Goal: Transaction & Acquisition: Purchase product/service

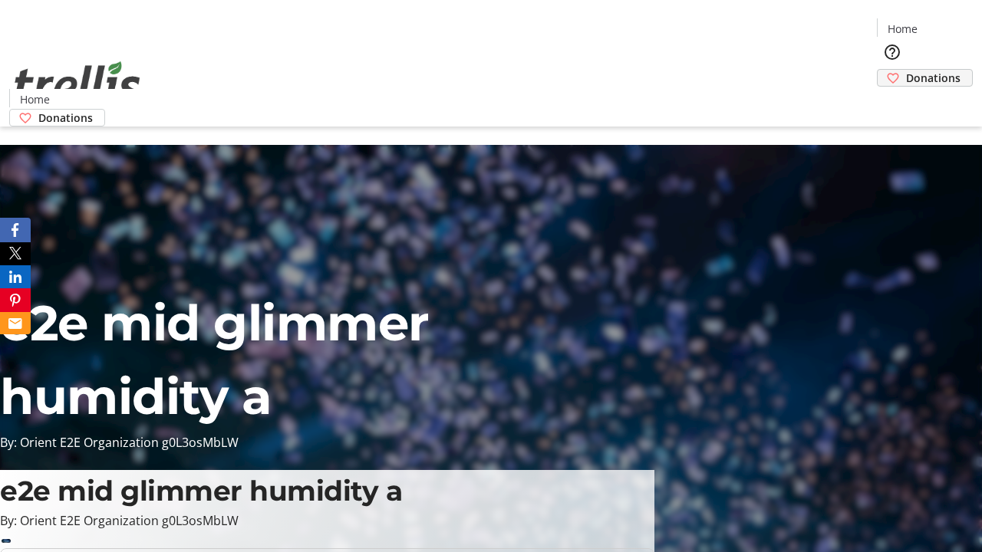
click at [906, 70] on span "Donations" at bounding box center [933, 78] width 54 height 16
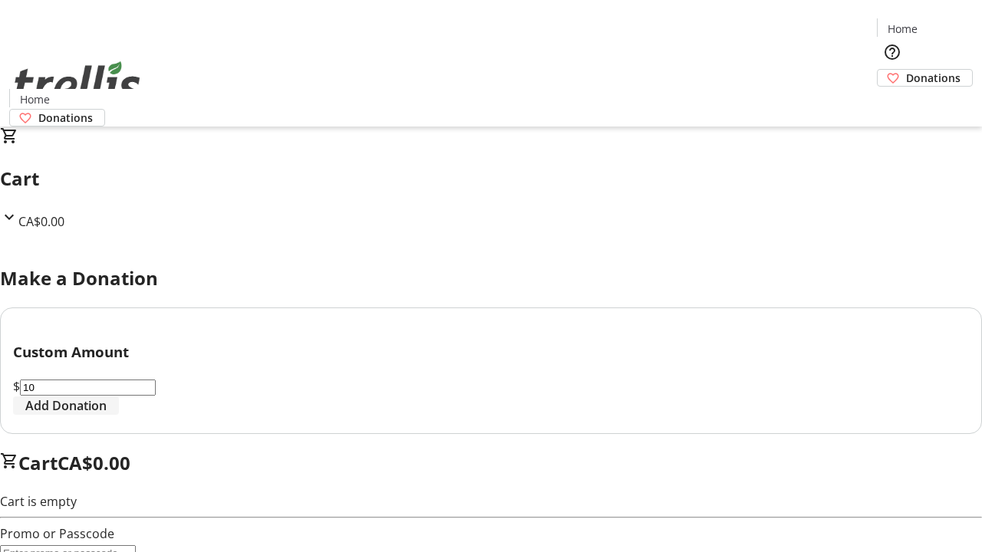
click at [107, 415] on span "Add Donation" at bounding box center [65, 406] width 81 height 18
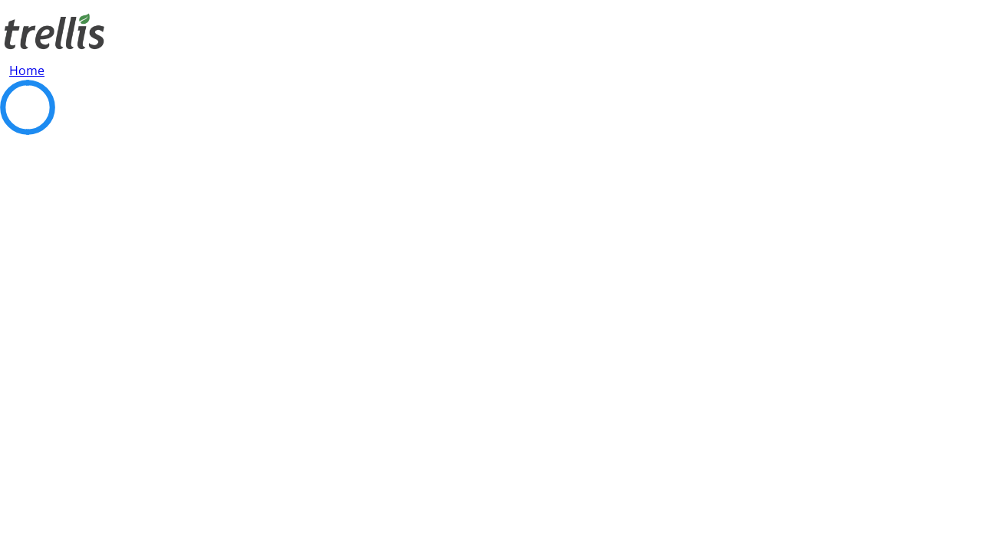
select select "CA"
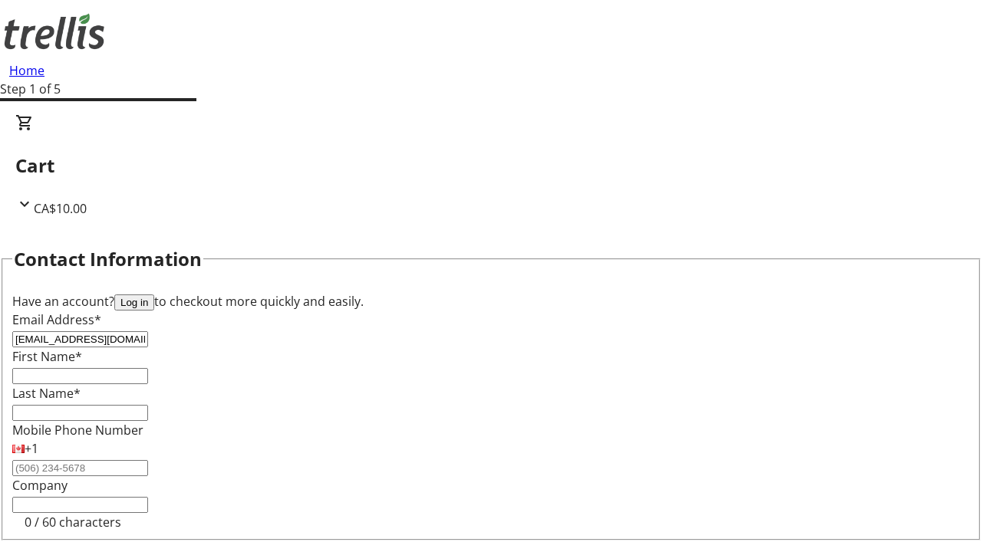
type input "[EMAIL_ADDRESS][DOMAIN_NAME]"
type input "[PERSON_NAME]"
type input "Lang"
type input "[STREET_ADDRESS][PERSON_NAME]"
type input "Kelowna"
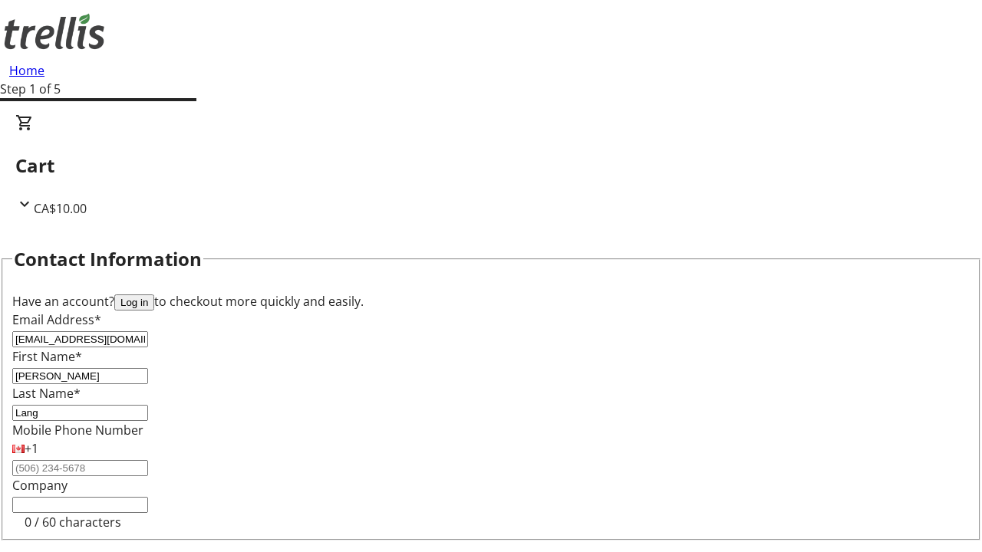
select select "BC"
type input "Kelowna"
type input "V1Y 0C2"
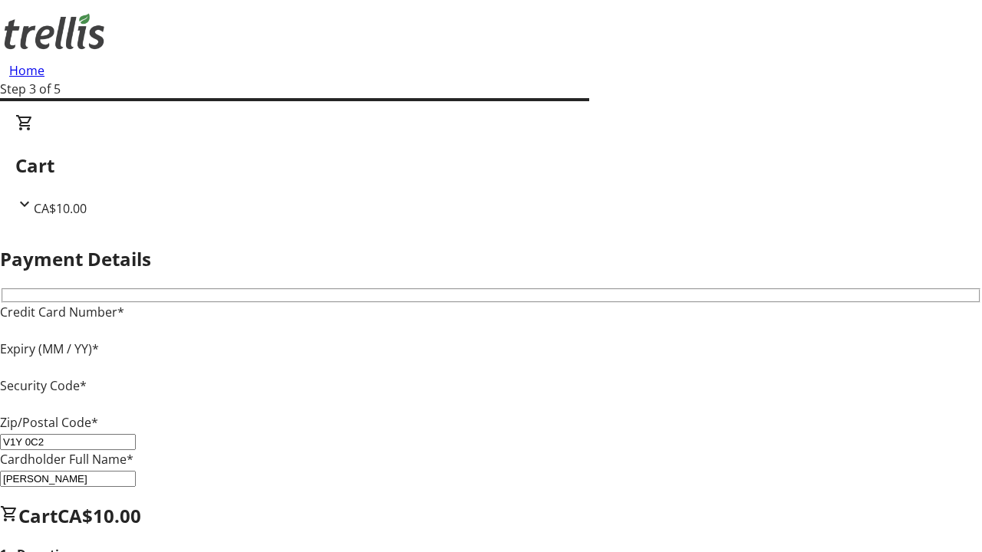
type input "V1Y 0C2"
